Goal: Task Accomplishment & Management: Manage account settings

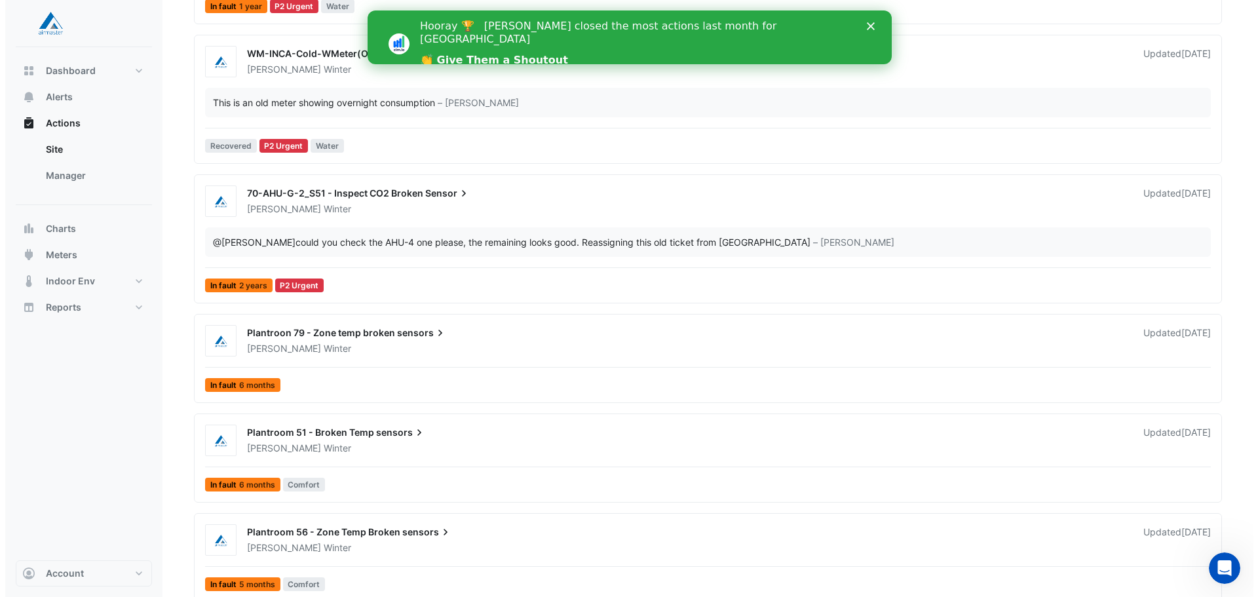
scroll to position [262, 0]
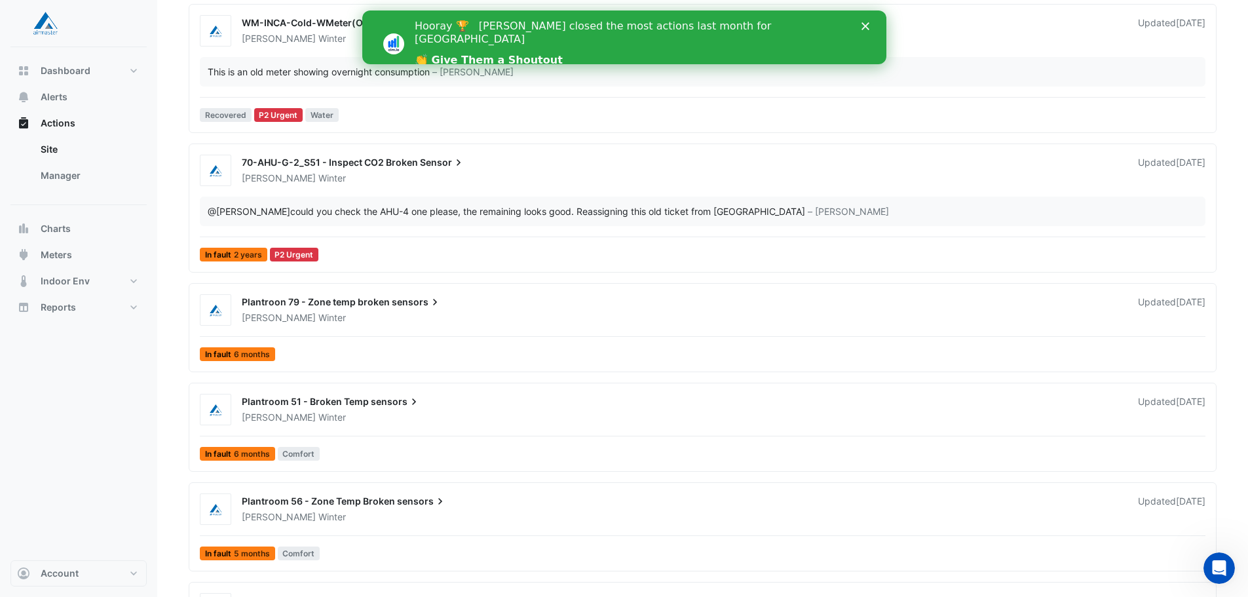
click at [396, 302] on span "sensors" at bounding box center [417, 301] width 50 height 13
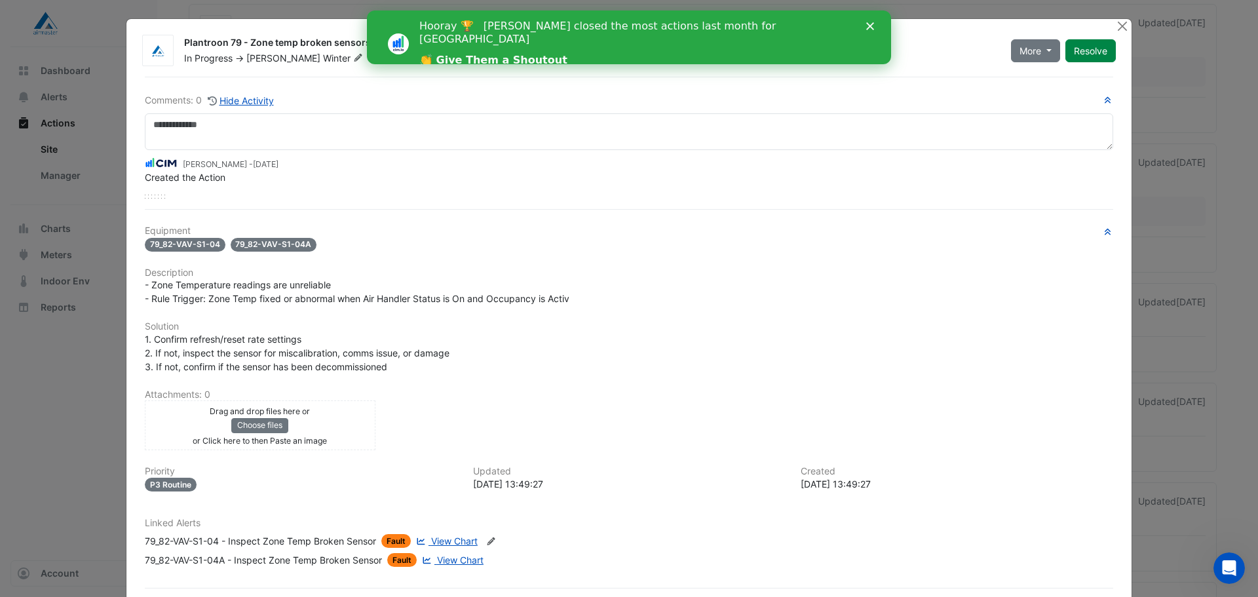
click at [871, 24] on icon "Close" at bounding box center [870, 26] width 8 height 8
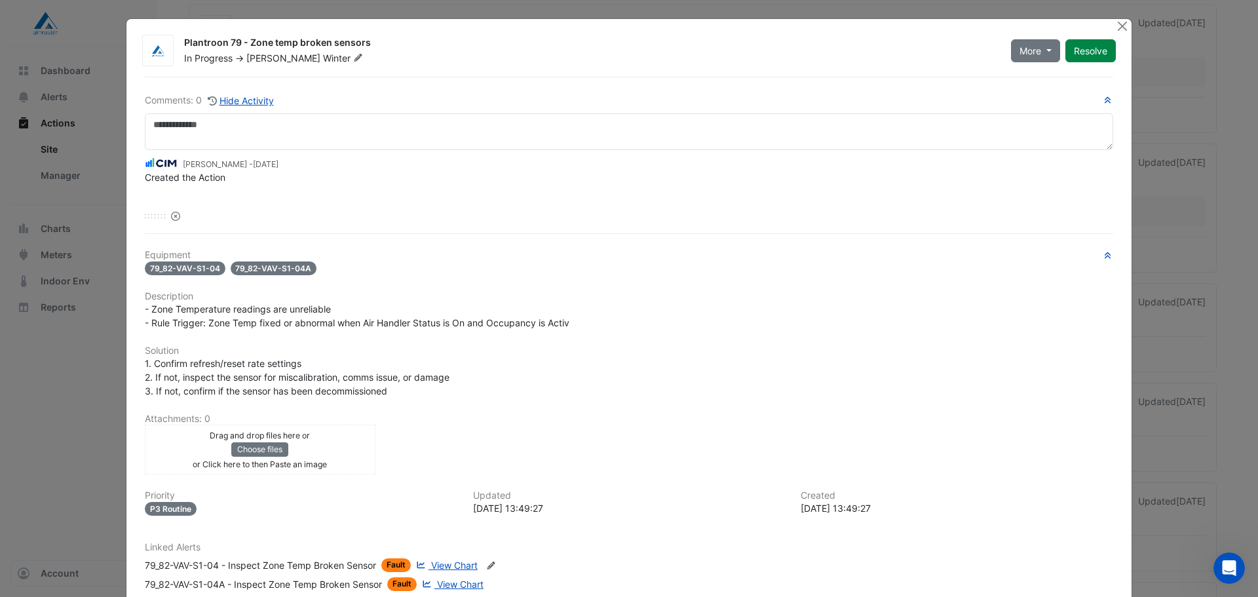
click at [358, 202] on div "[PERSON_NAME] - [DATE] Created the Action Reset" at bounding box center [629, 186] width 968 height 73
click at [1121, 24] on button "Close" at bounding box center [1122, 26] width 14 height 14
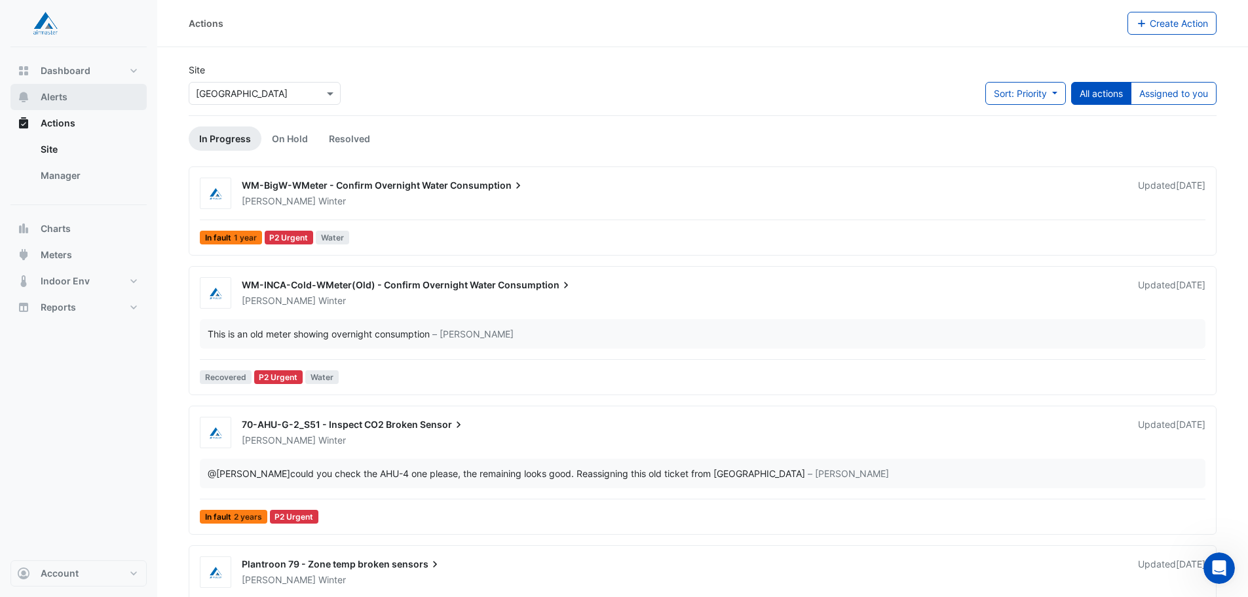
click at [56, 95] on span "Alerts" at bounding box center [54, 96] width 27 height 13
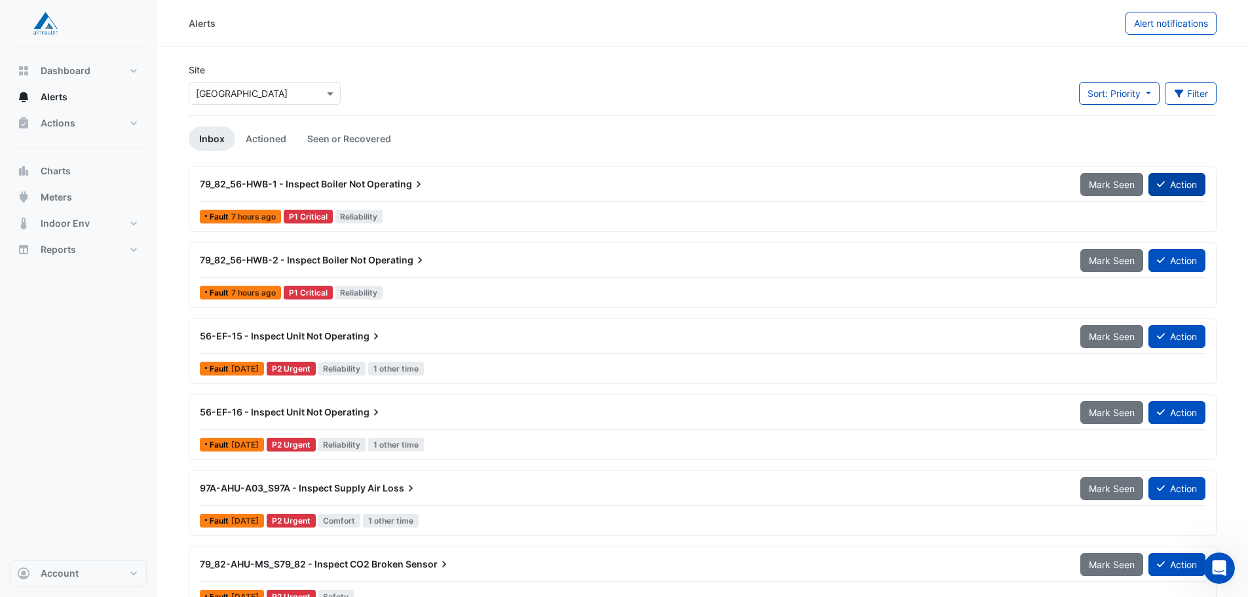
click at [1171, 184] on button "Action" at bounding box center [1176, 184] width 57 height 23
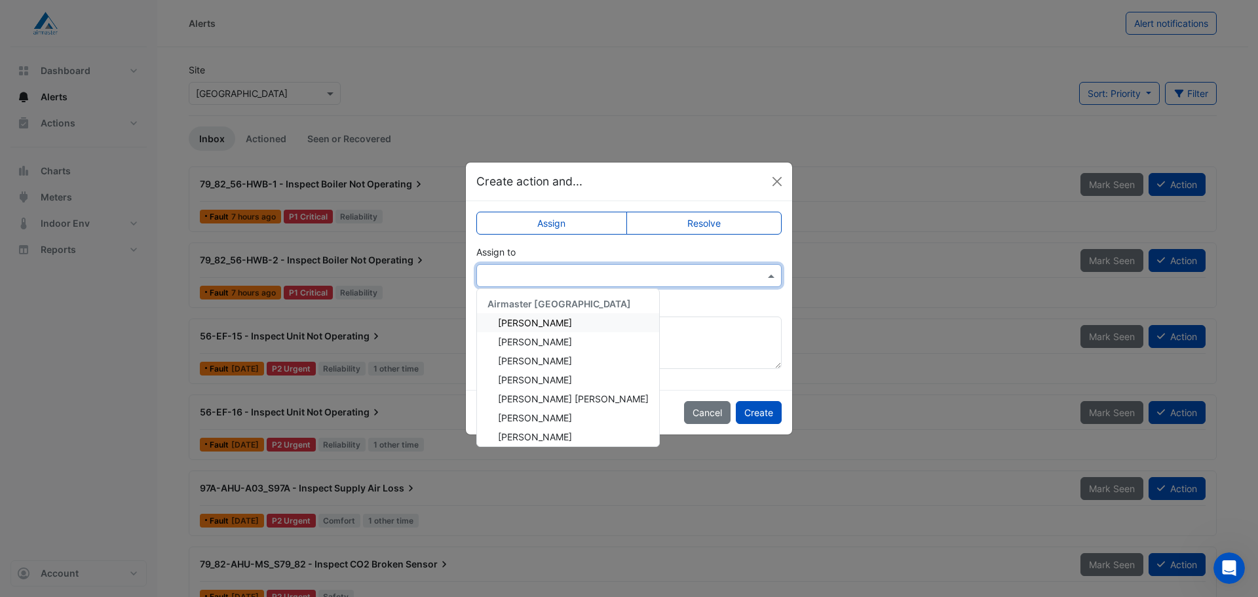
click at [675, 265] on div at bounding box center [628, 275] width 305 height 23
click at [551, 378] on span "[PERSON_NAME]" at bounding box center [535, 379] width 74 height 11
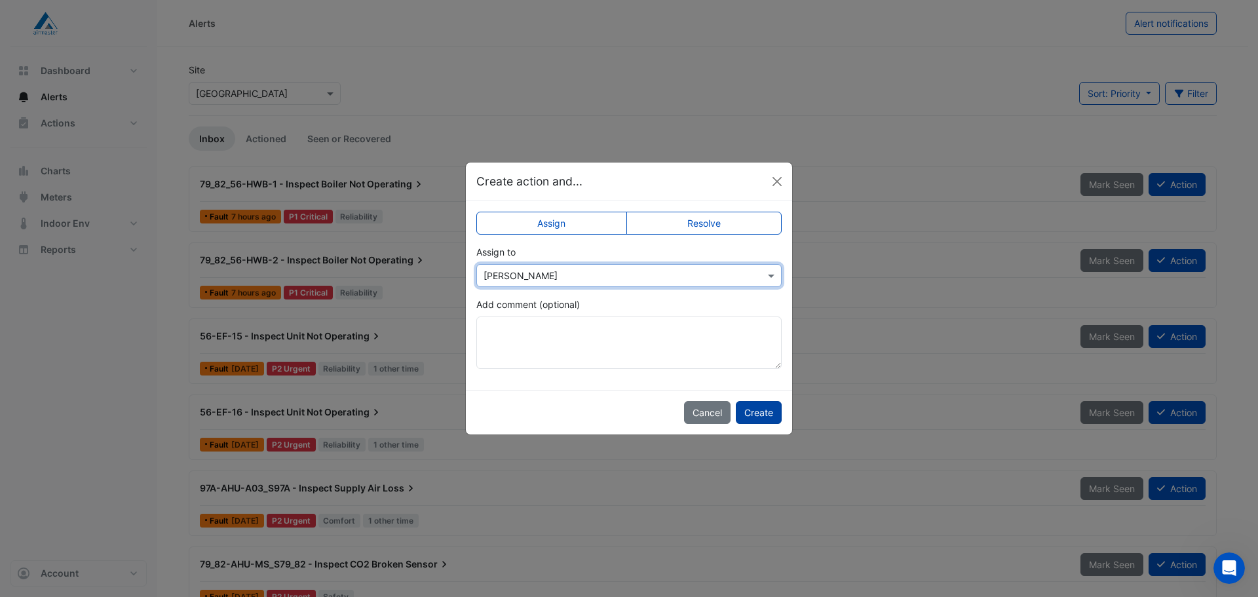
click at [768, 411] on button "Create" at bounding box center [759, 412] width 46 height 23
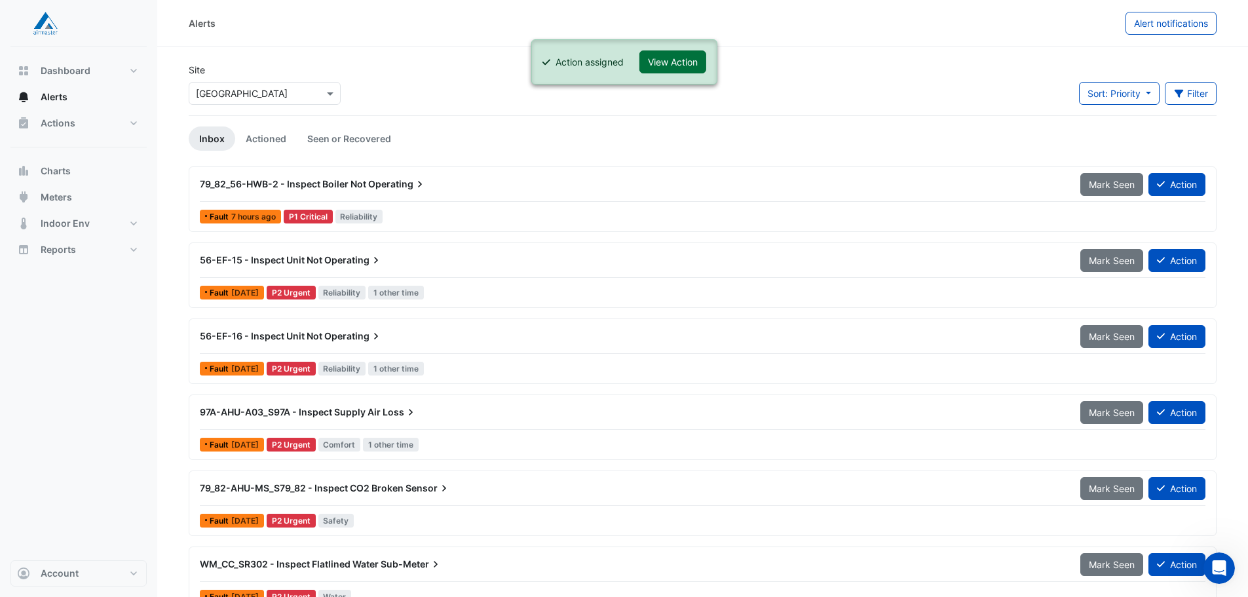
click at [675, 60] on button "View Action" at bounding box center [672, 61] width 67 height 23
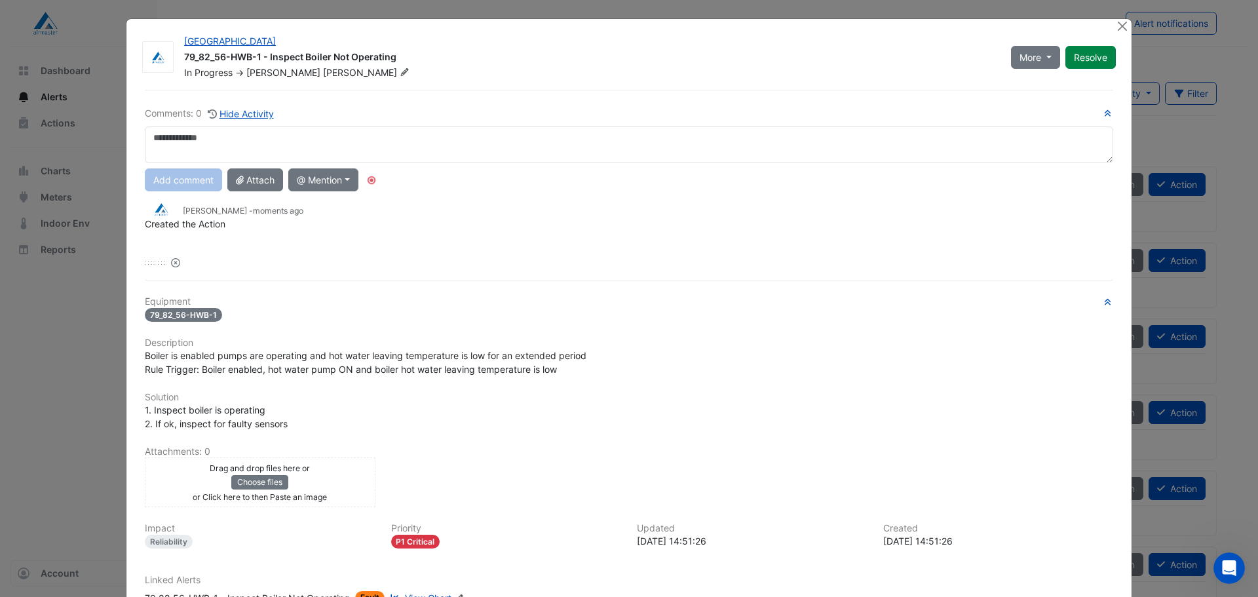
click at [388, 152] on textarea at bounding box center [629, 144] width 968 height 37
drag, startPoint x: 283, startPoint y: 134, endPoint x: 148, endPoint y: 141, distance: 135.1
click at [148, 141] on textarea "**********" at bounding box center [629, 144] width 968 height 37
type textarea "**********"
click at [190, 181] on button "Add comment" at bounding box center [183, 179] width 77 height 23
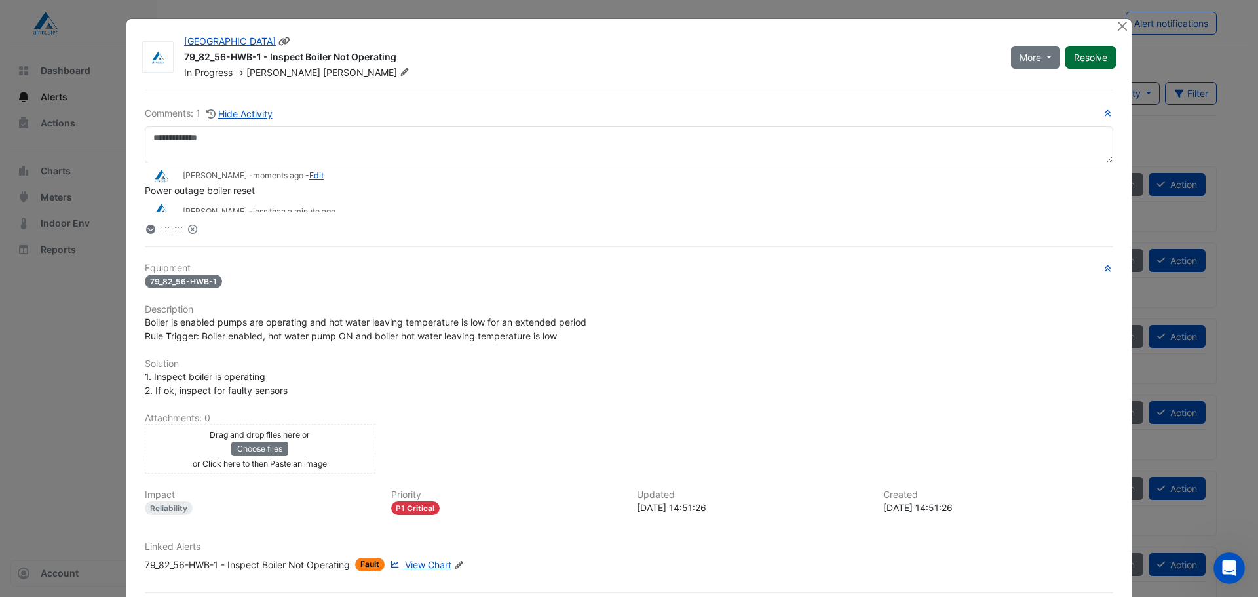
click at [1081, 62] on button "Resolve" at bounding box center [1090, 57] width 50 height 23
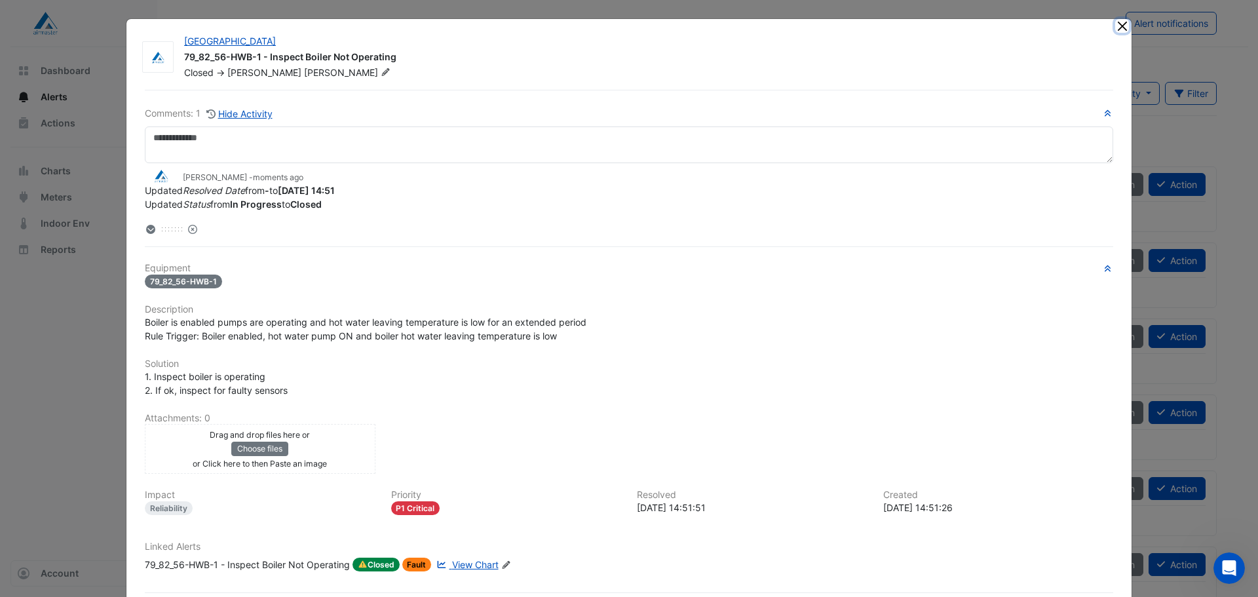
click at [1115, 27] on button "Close" at bounding box center [1122, 26] width 14 height 14
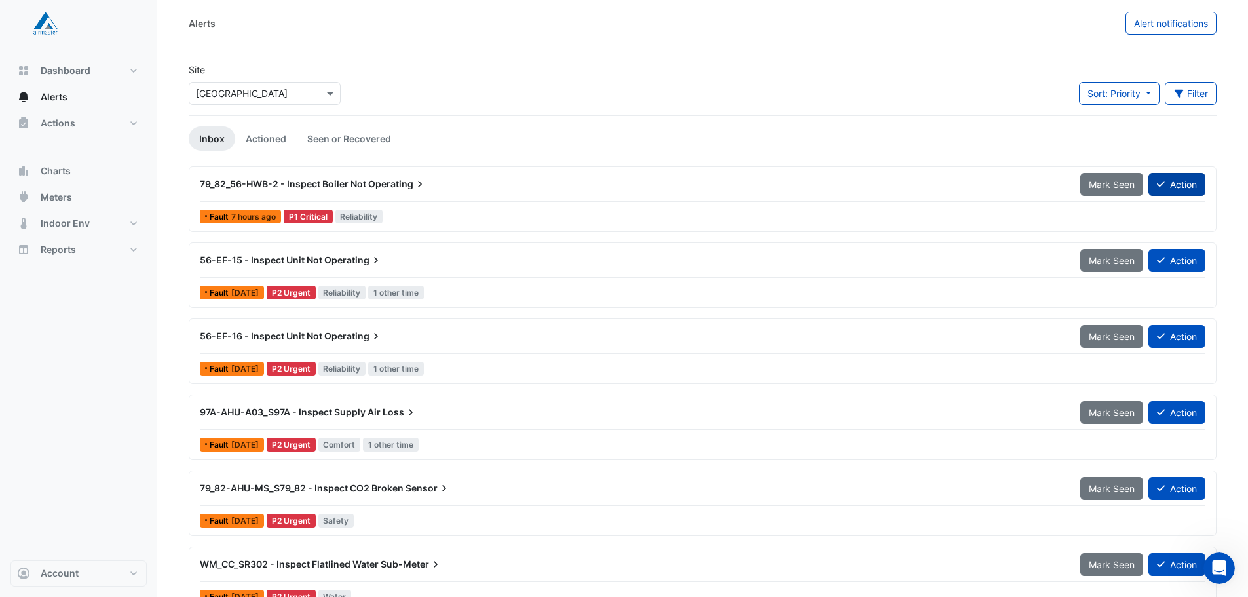
click at [1178, 185] on button "Action" at bounding box center [1176, 184] width 57 height 23
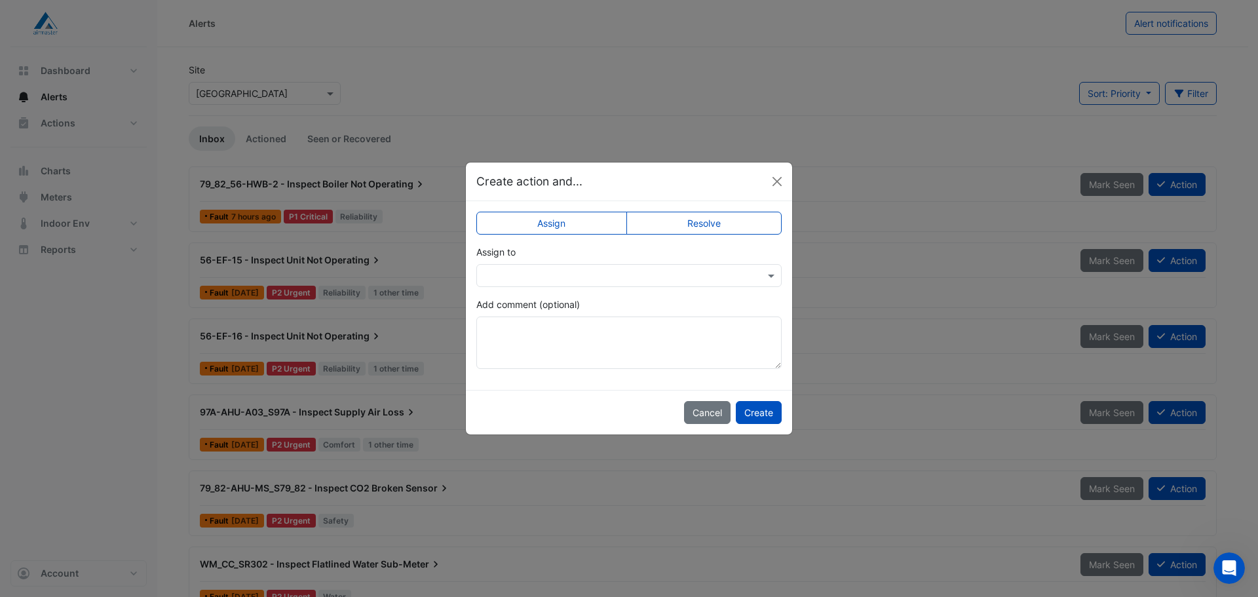
click at [616, 222] on label "Assign" at bounding box center [551, 223] width 151 height 23
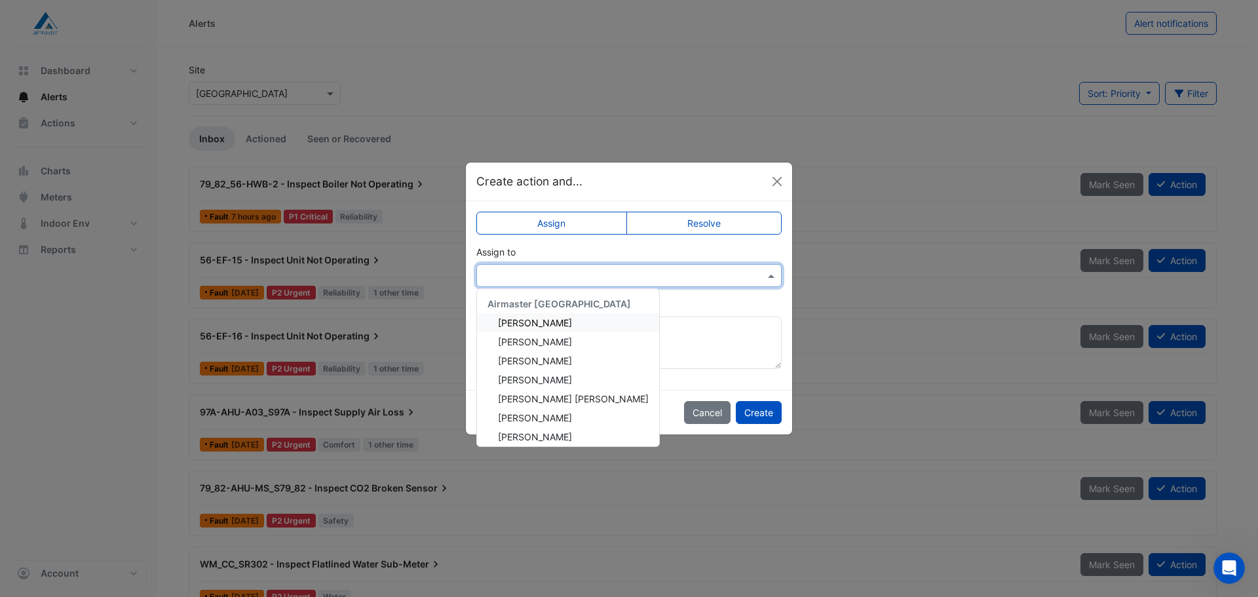
click at [768, 276] on span at bounding box center [772, 276] width 16 height 14
click at [556, 383] on span "[PERSON_NAME]" at bounding box center [535, 379] width 74 height 11
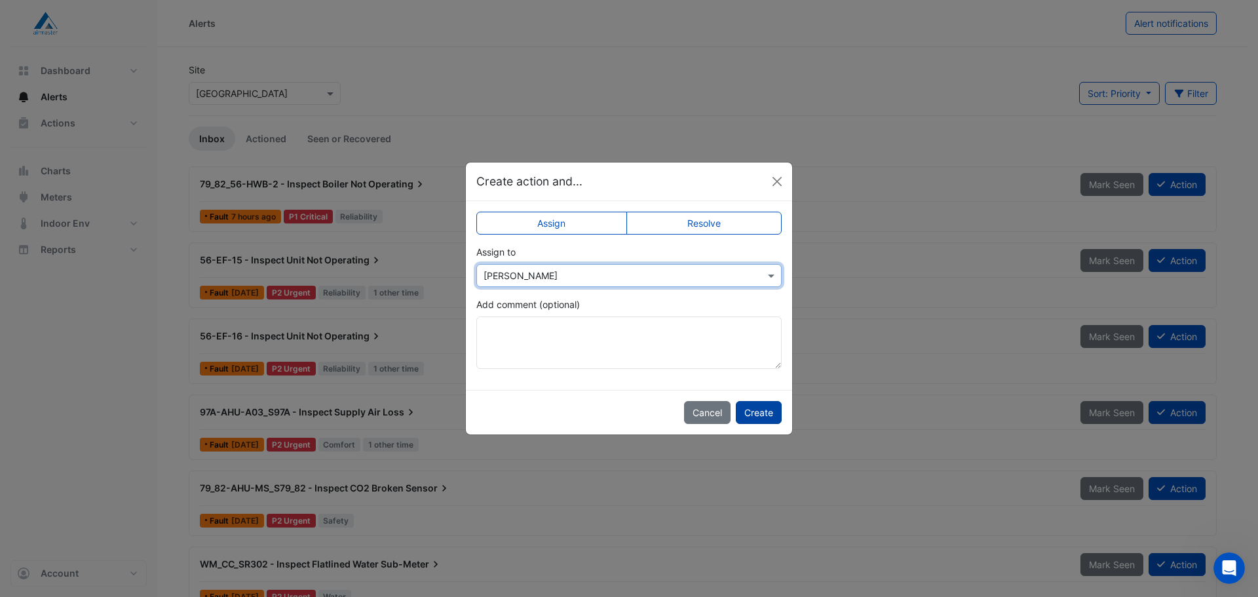
click at [763, 417] on button "Create" at bounding box center [759, 412] width 46 height 23
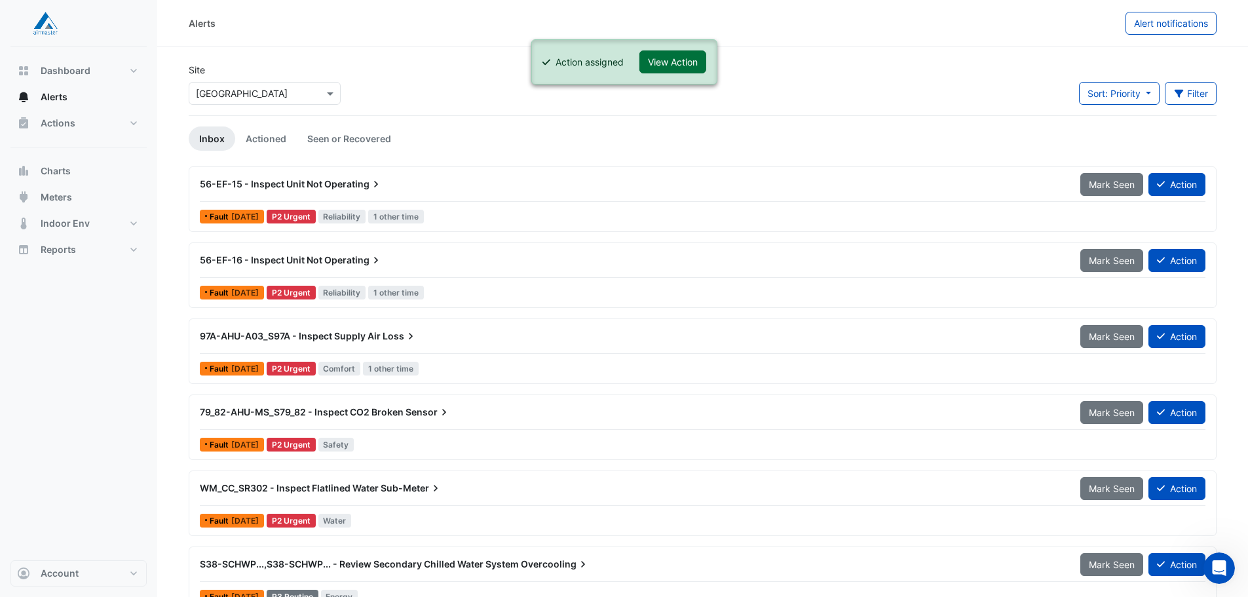
click at [684, 65] on button "View Action" at bounding box center [672, 61] width 67 height 23
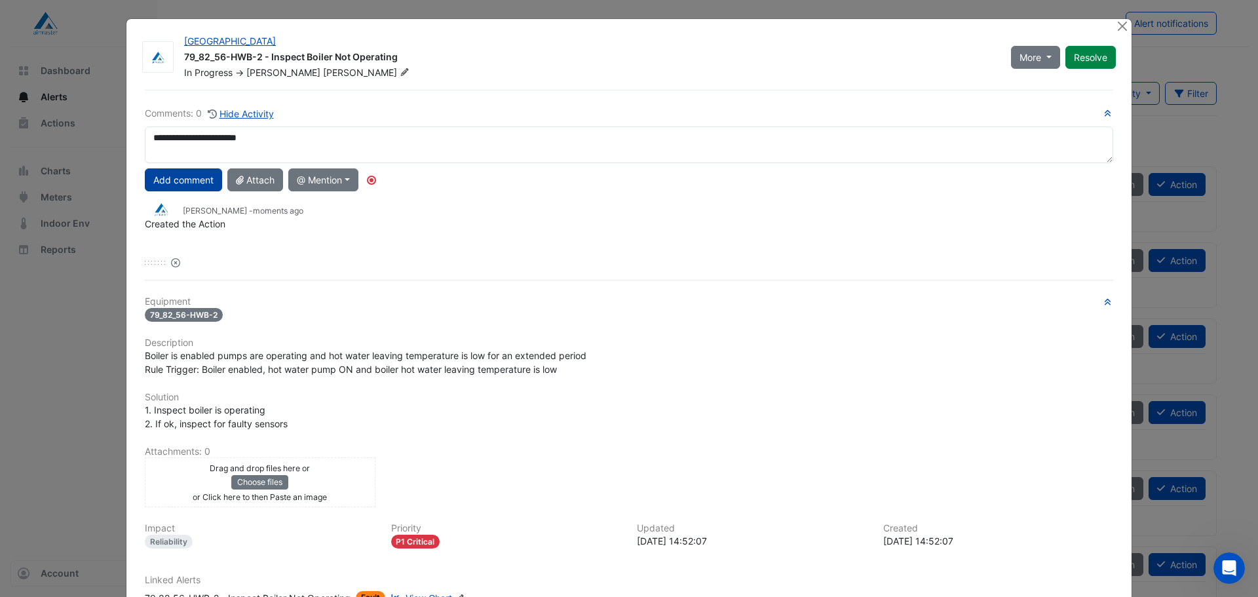
type textarea "**********"
click at [165, 176] on button "Add comment" at bounding box center [183, 179] width 77 height 23
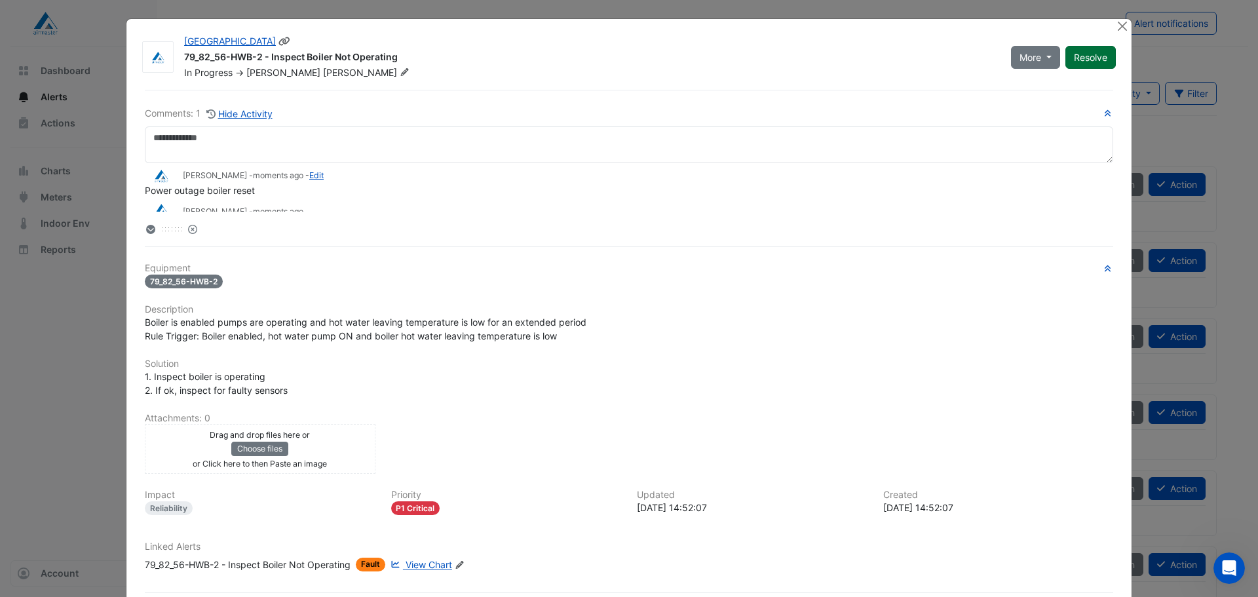
click at [1083, 58] on button "Resolve" at bounding box center [1090, 57] width 50 height 23
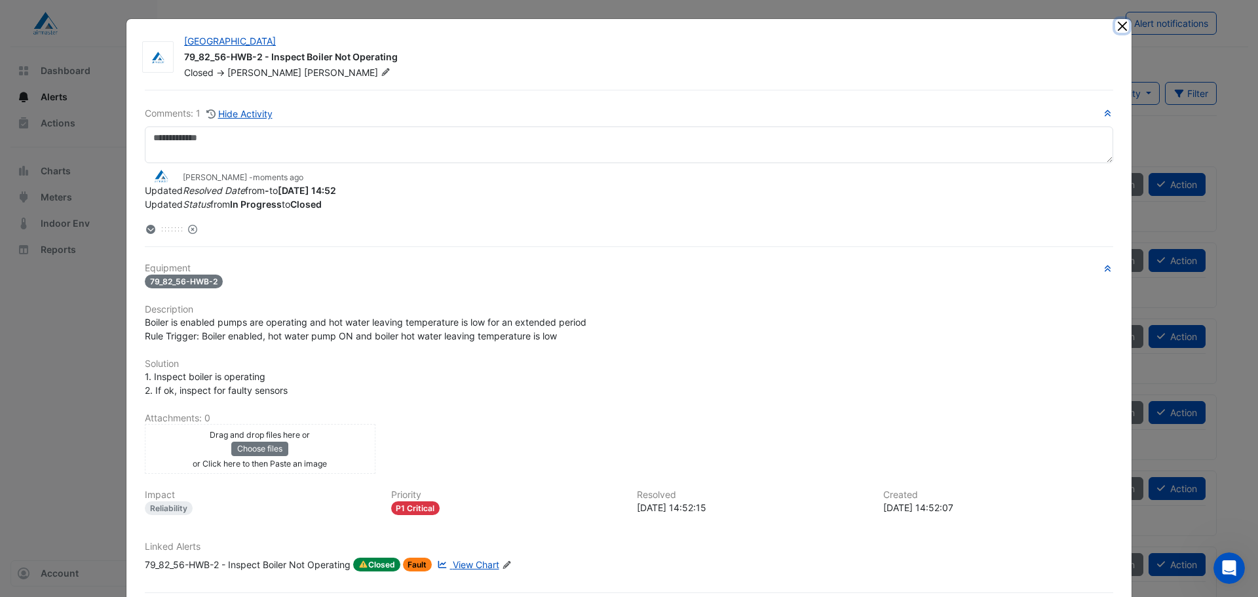
click at [1120, 28] on button "Close" at bounding box center [1122, 26] width 14 height 14
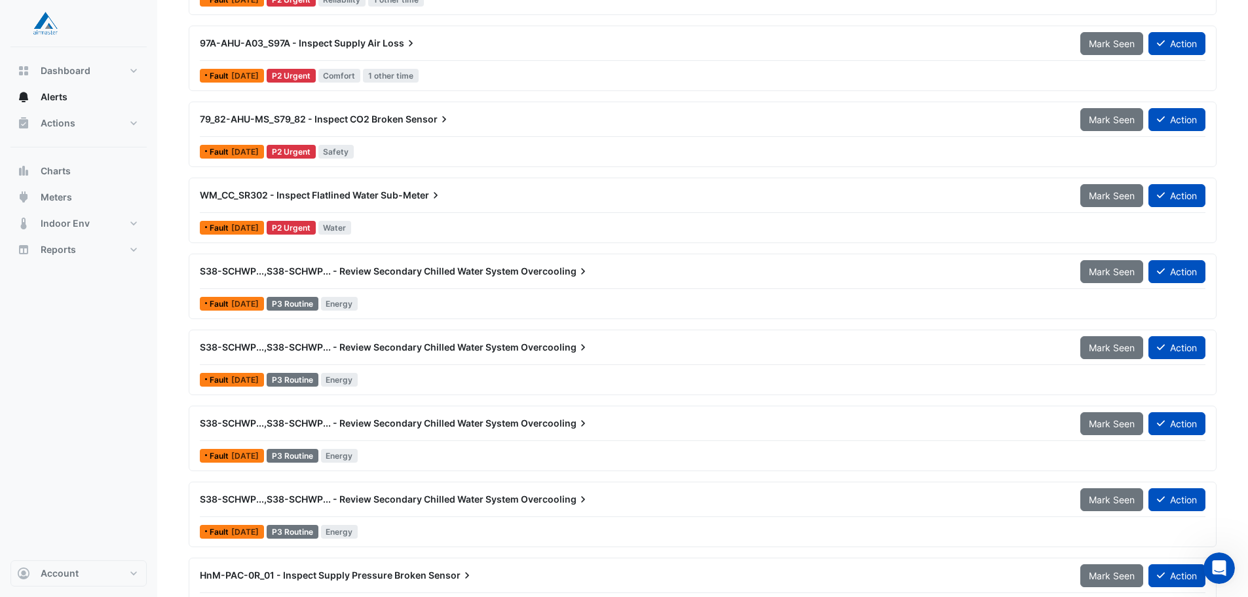
scroll to position [328, 0]
